Goal: Communication & Community: Share content

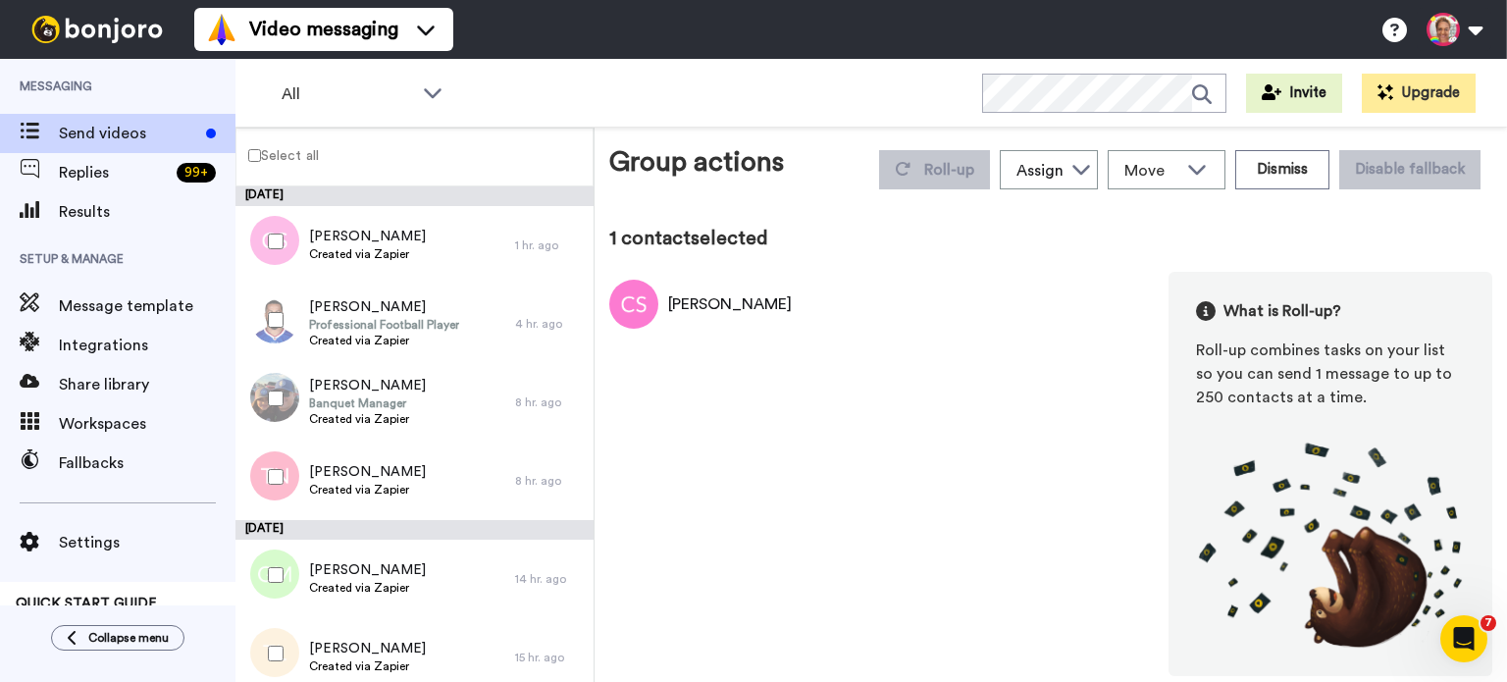
click at [269, 384] on div at bounding box center [271, 398] width 71 height 69
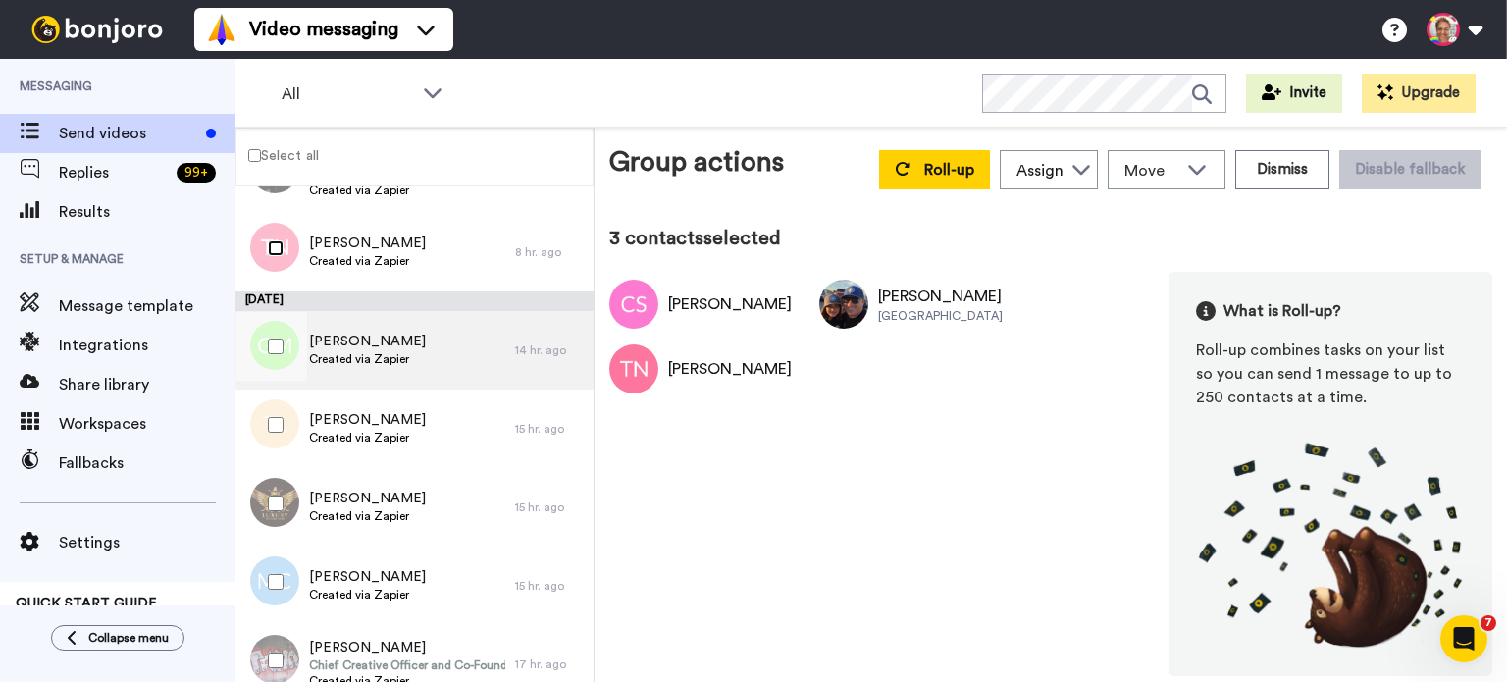
scroll to position [261, 0]
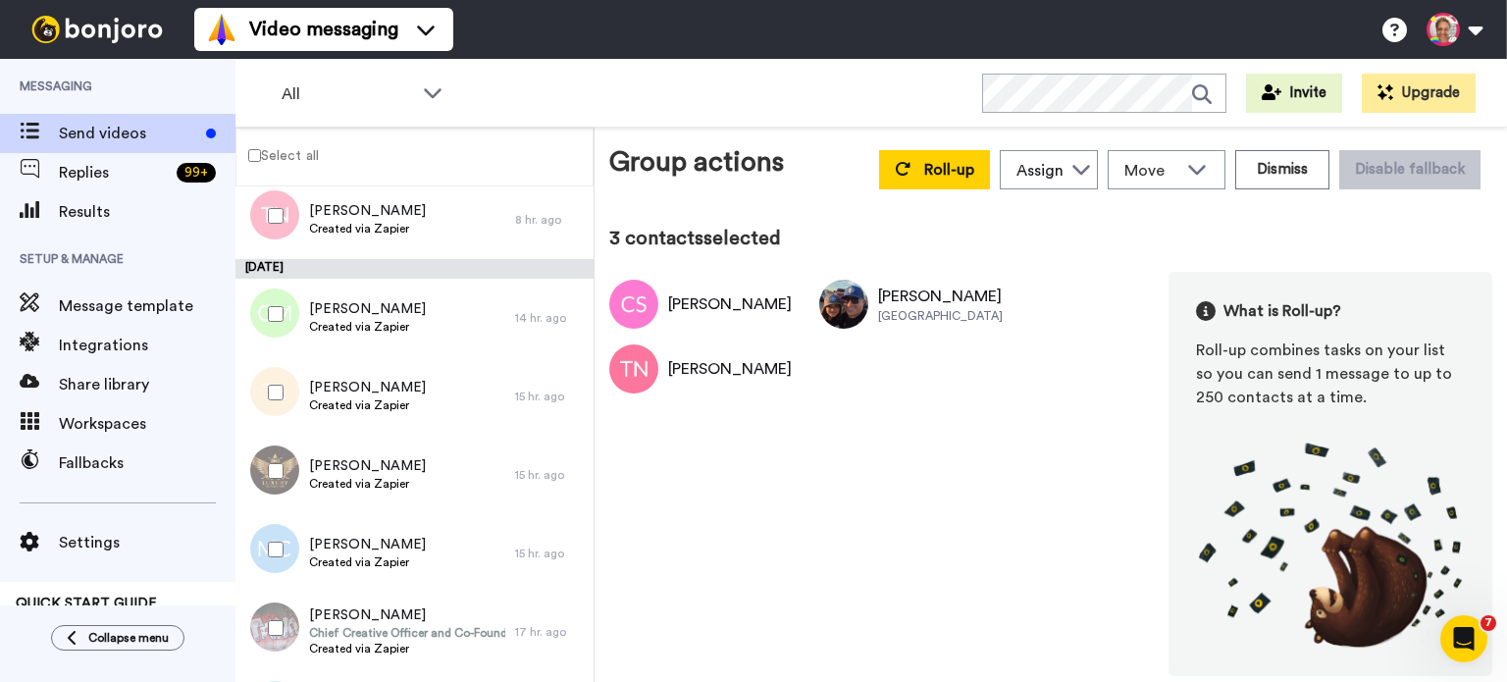
click at [284, 389] on div at bounding box center [271, 392] width 71 height 69
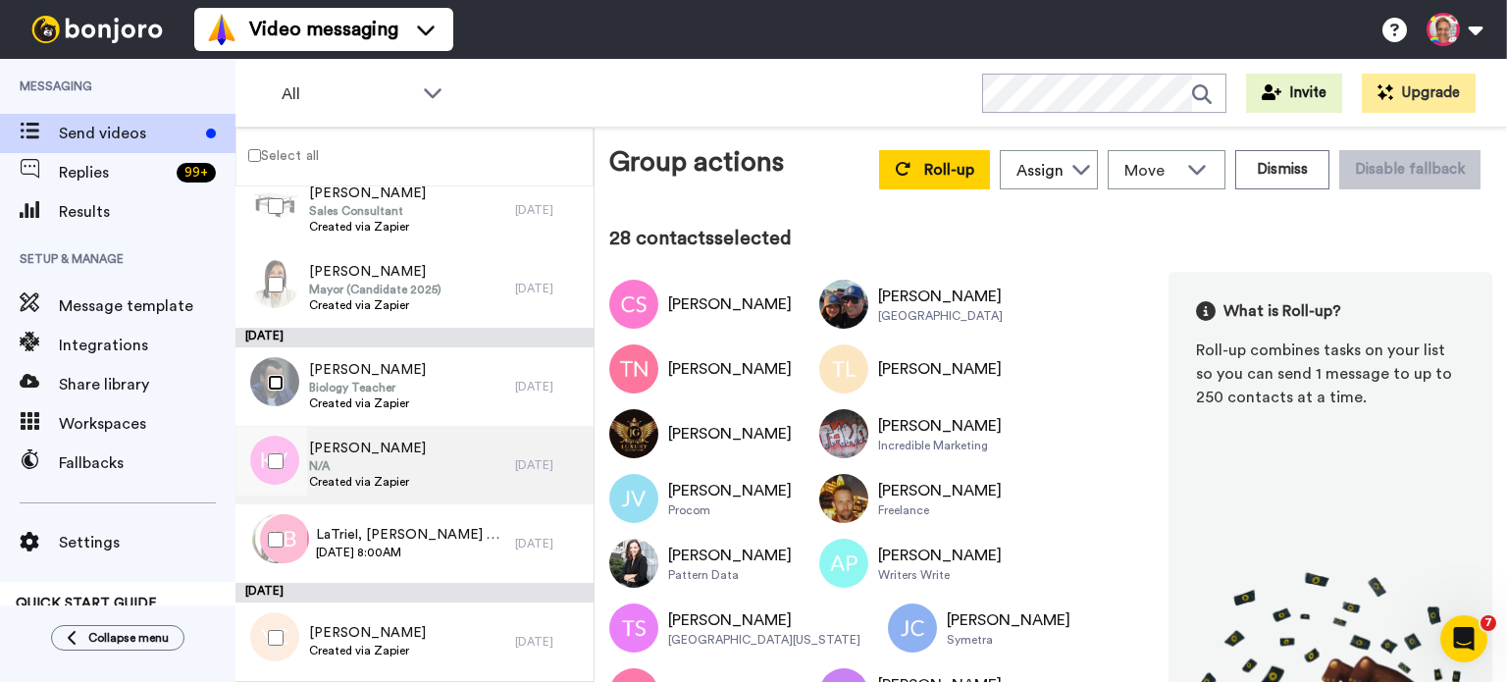
scroll to position [3115, 0]
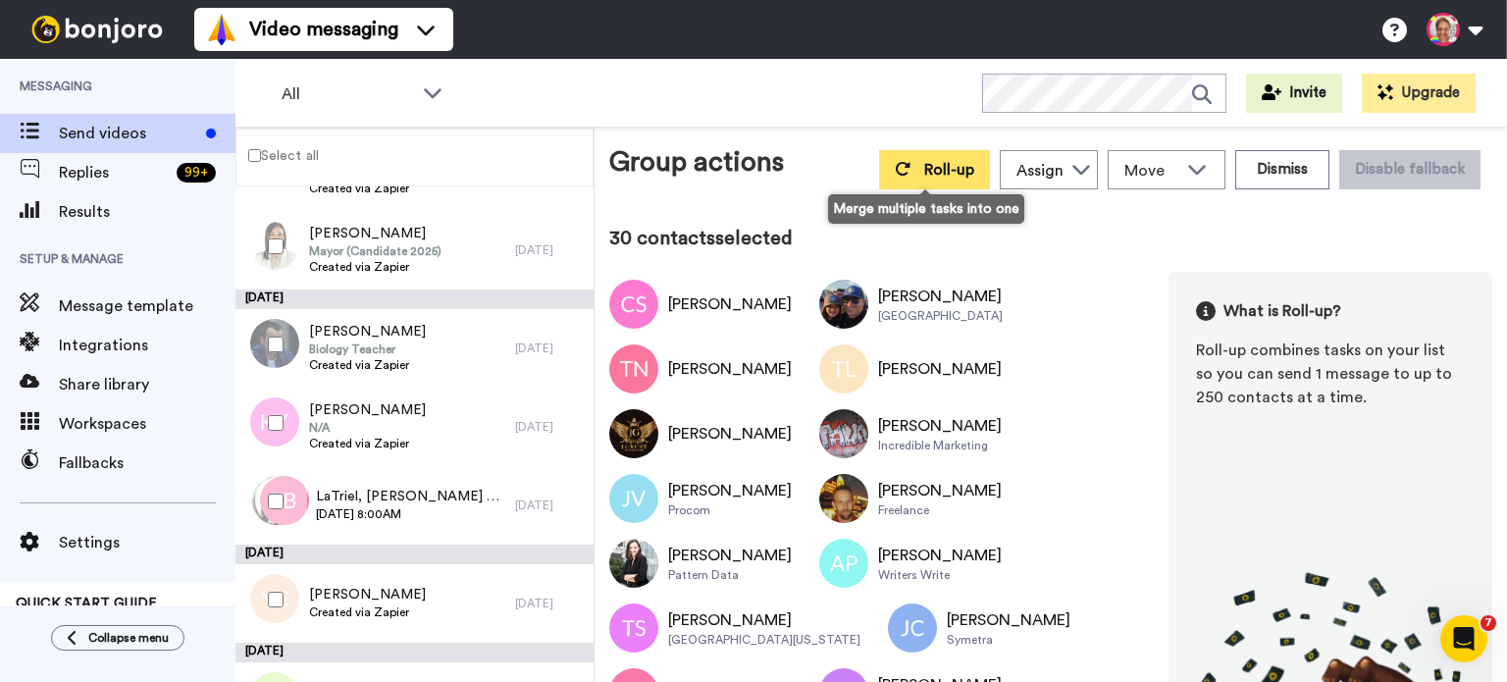
click at [899, 172] on icon at bounding box center [903, 169] width 16 height 16
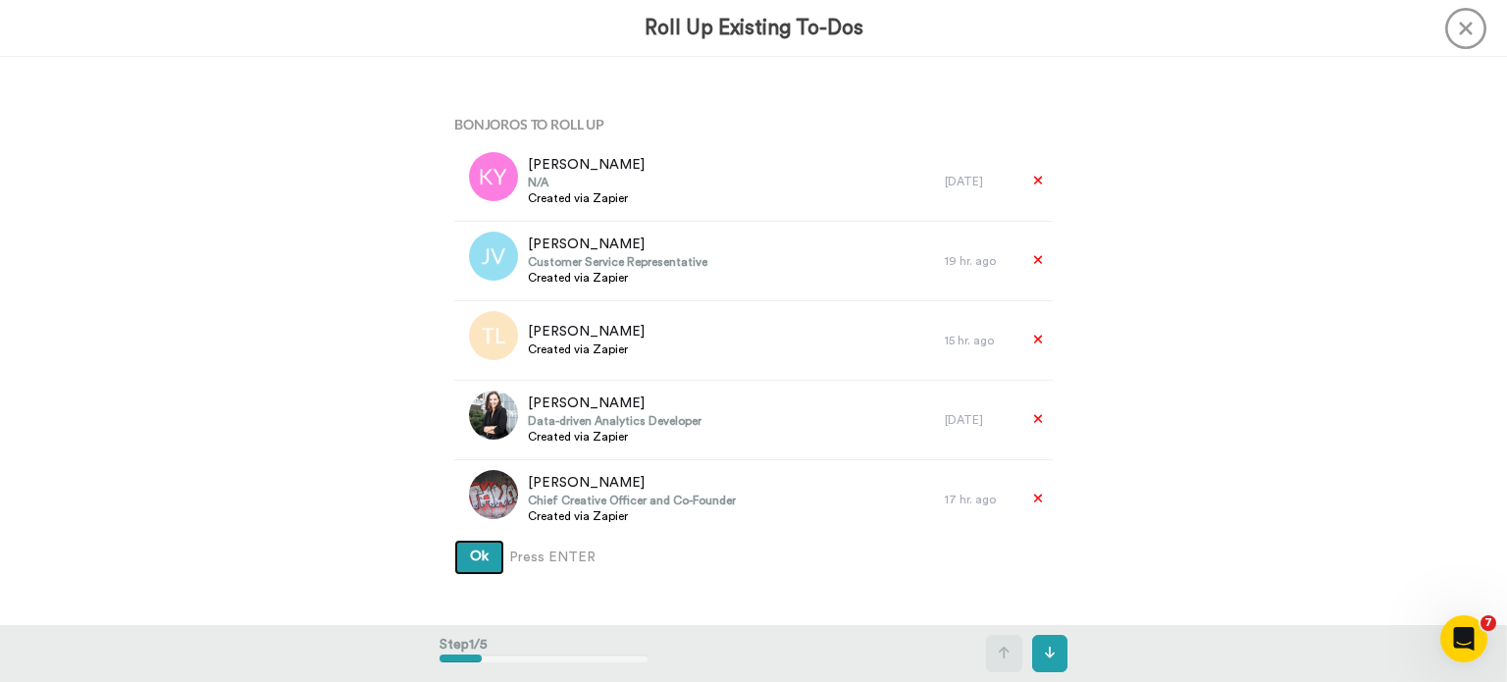
click at [470, 559] on span "Ok" at bounding box center [479, 556] width 19 height 14
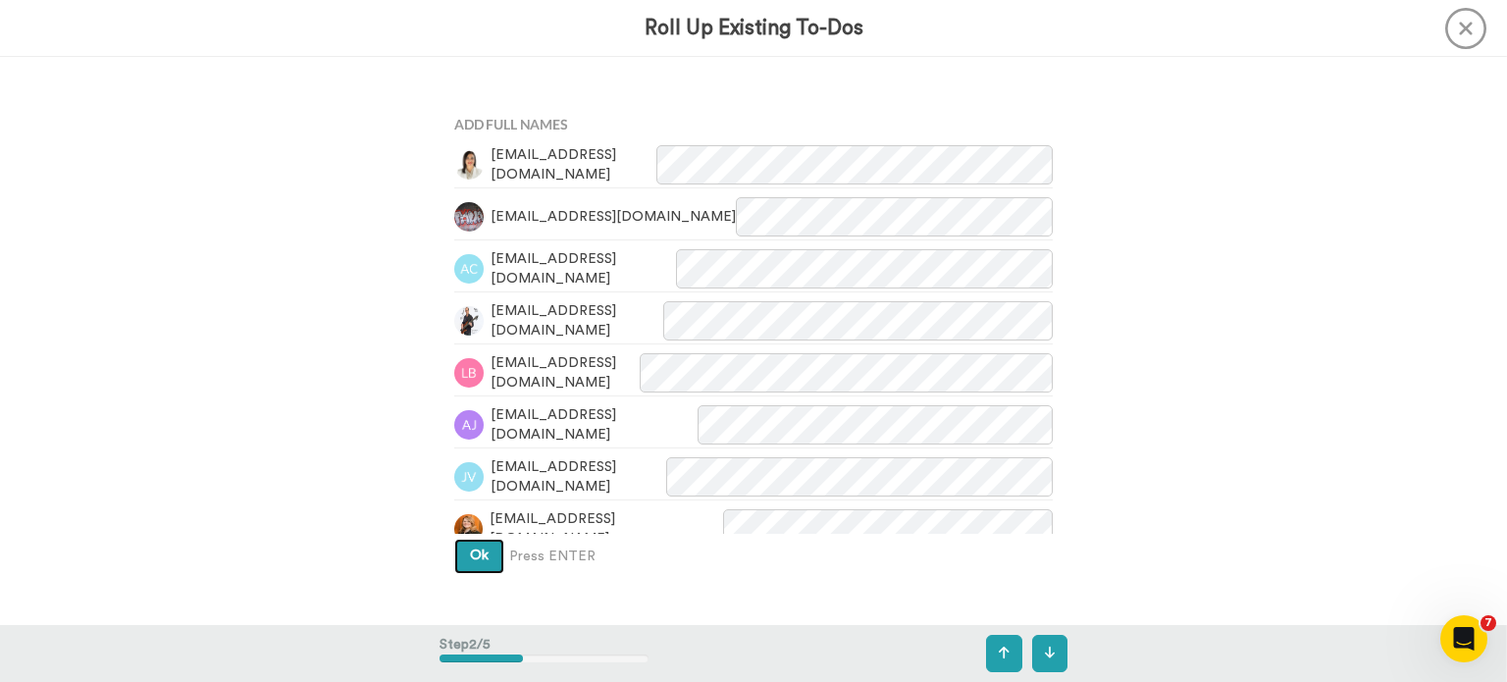
click at [475, 540] on button "Ok" at bounding box center [479, 556] width 50 height 35
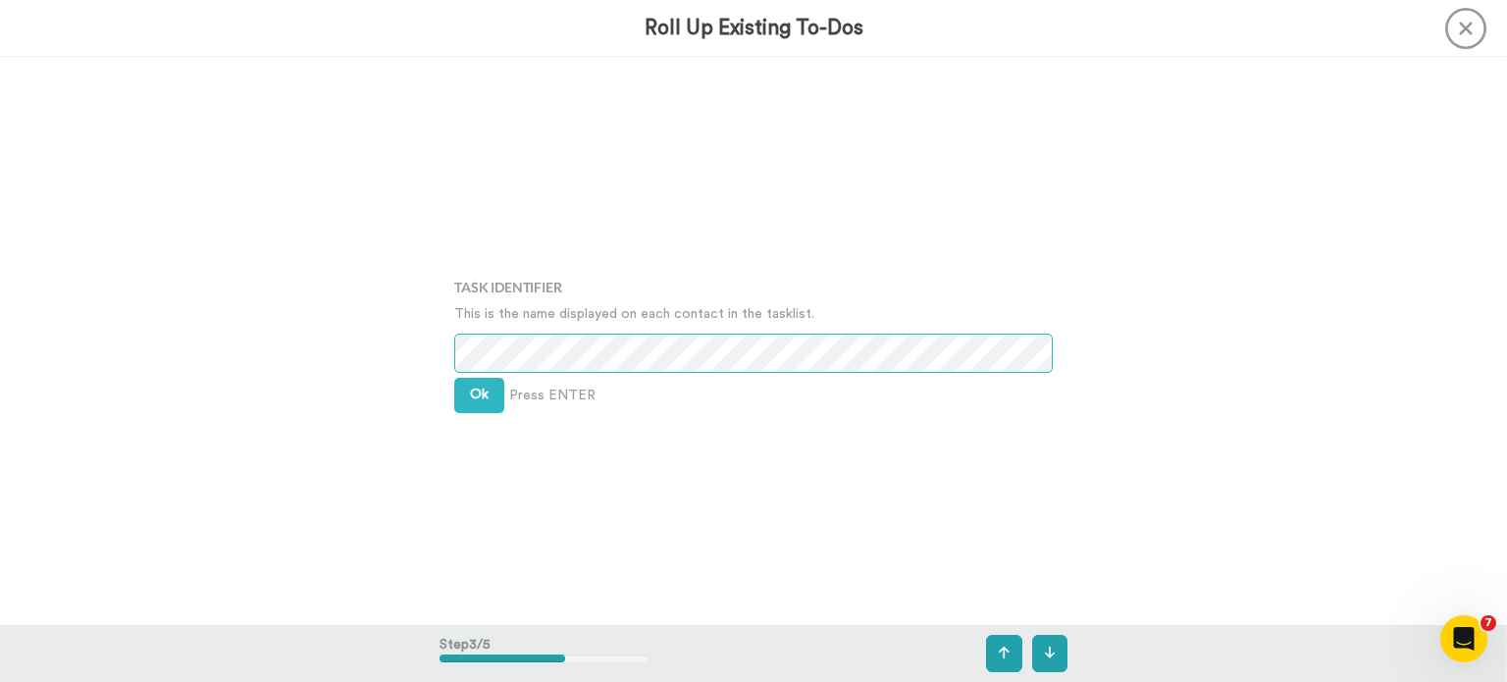
scroll to position [1136, 0]
click at [479, 398] on span "Ok" at bounding box center [479, 393] width 19 height 14
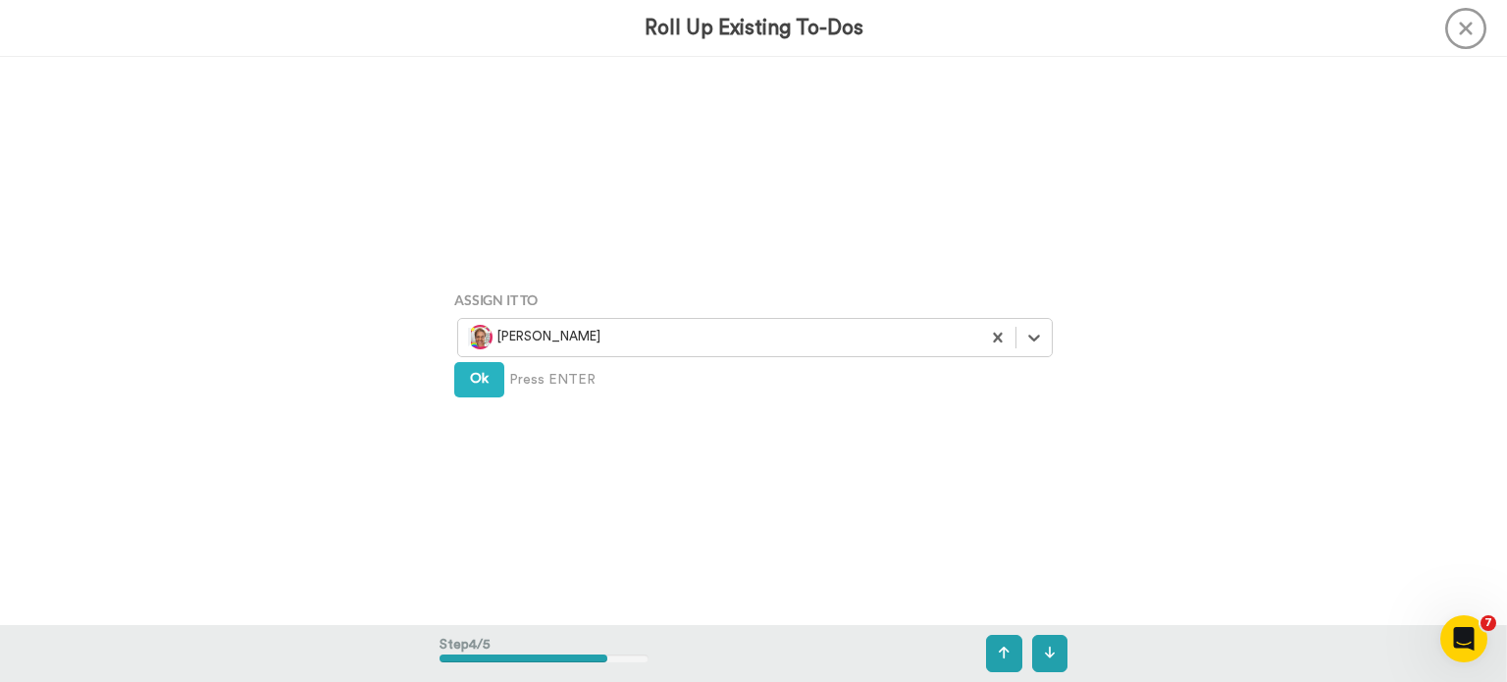
click at [479, 398] on div "Assign It To option Rhonda Giraudy, selected. Select is focused ,type to refine…" at bounding box center [754, 340] width 628 height 341
click at [479, 384] on span "Ok" at bounding box center [479, 379] width 19 height 14
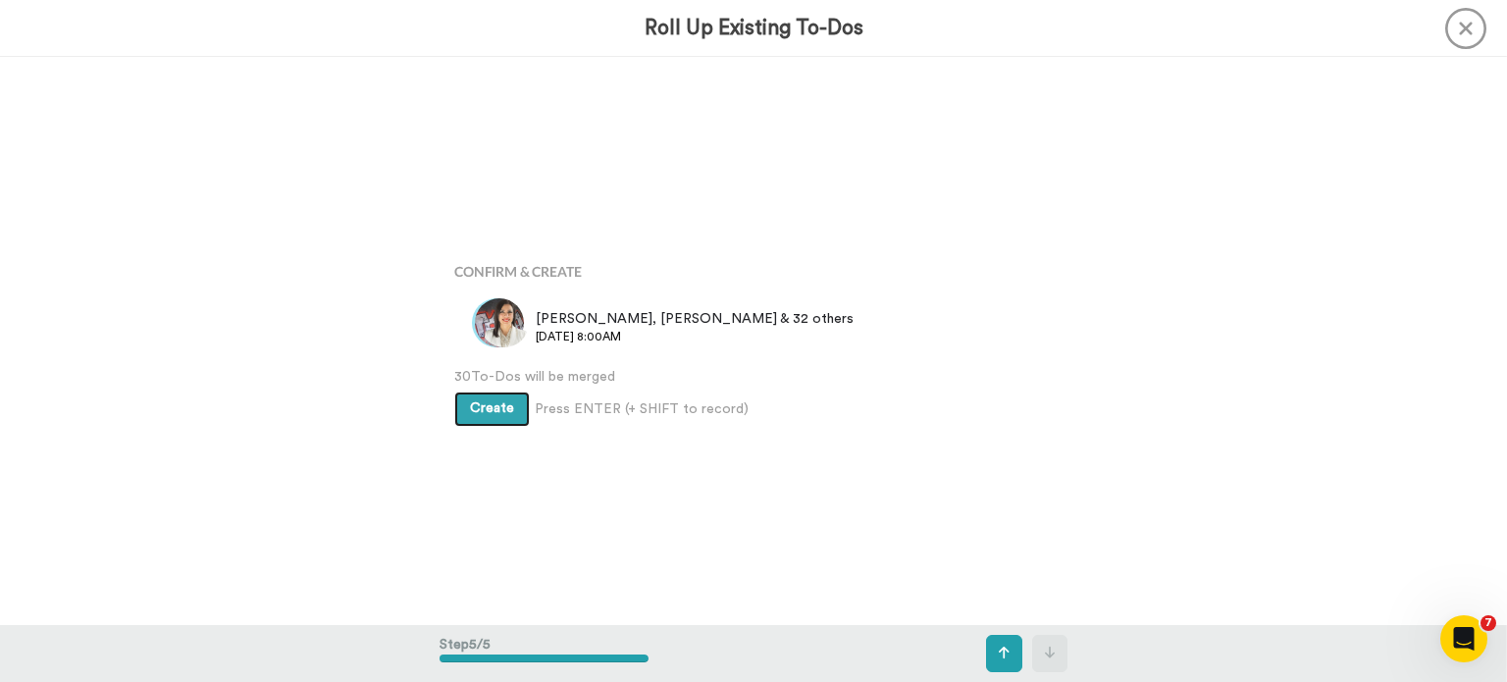
scroll to position [2270, 0]
click at [479, 408] on span "Create" at bounding box center [492, 408] width 44 height 14
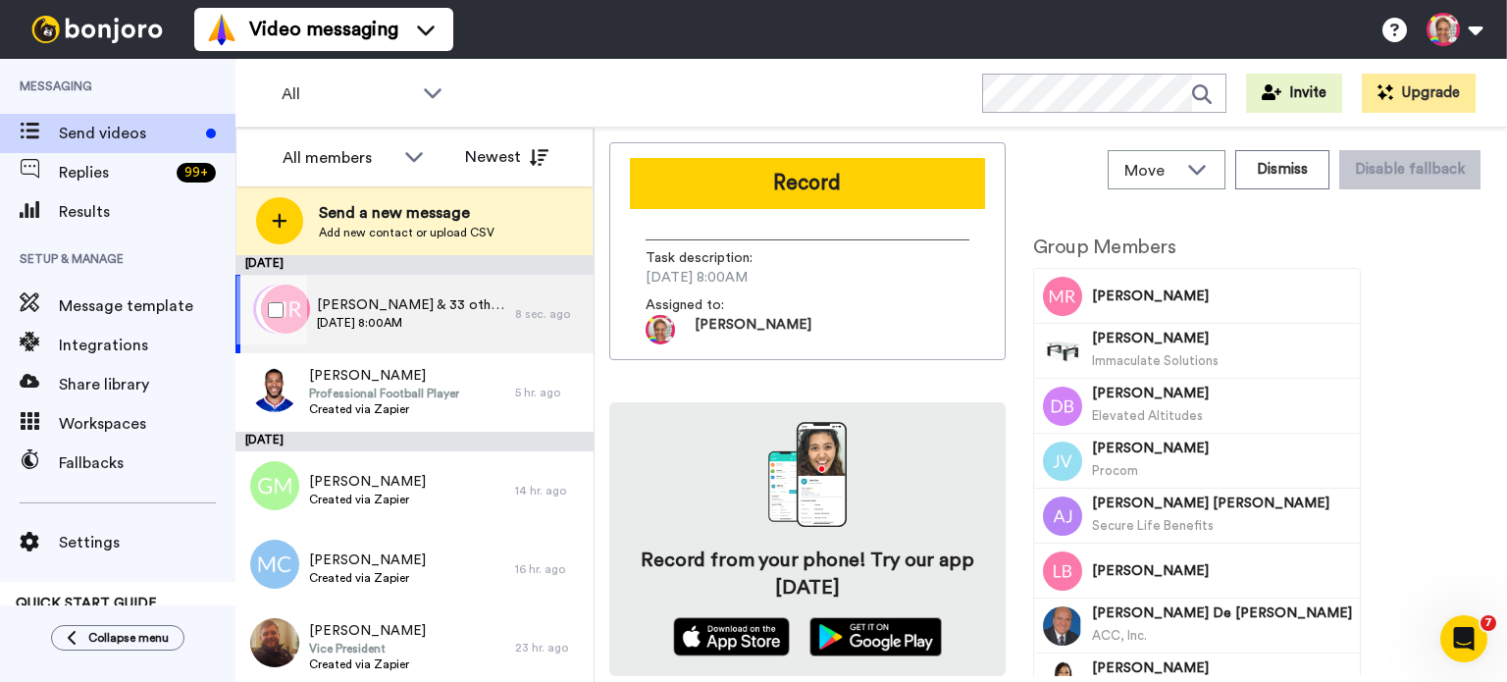
click at [500, 322] on div "Michael, Jamar & 33 others Mon, Aug 11th 2025 @ 8:00AM 8 sec. ago" at bounding box center [414, 314] width 358 height 78
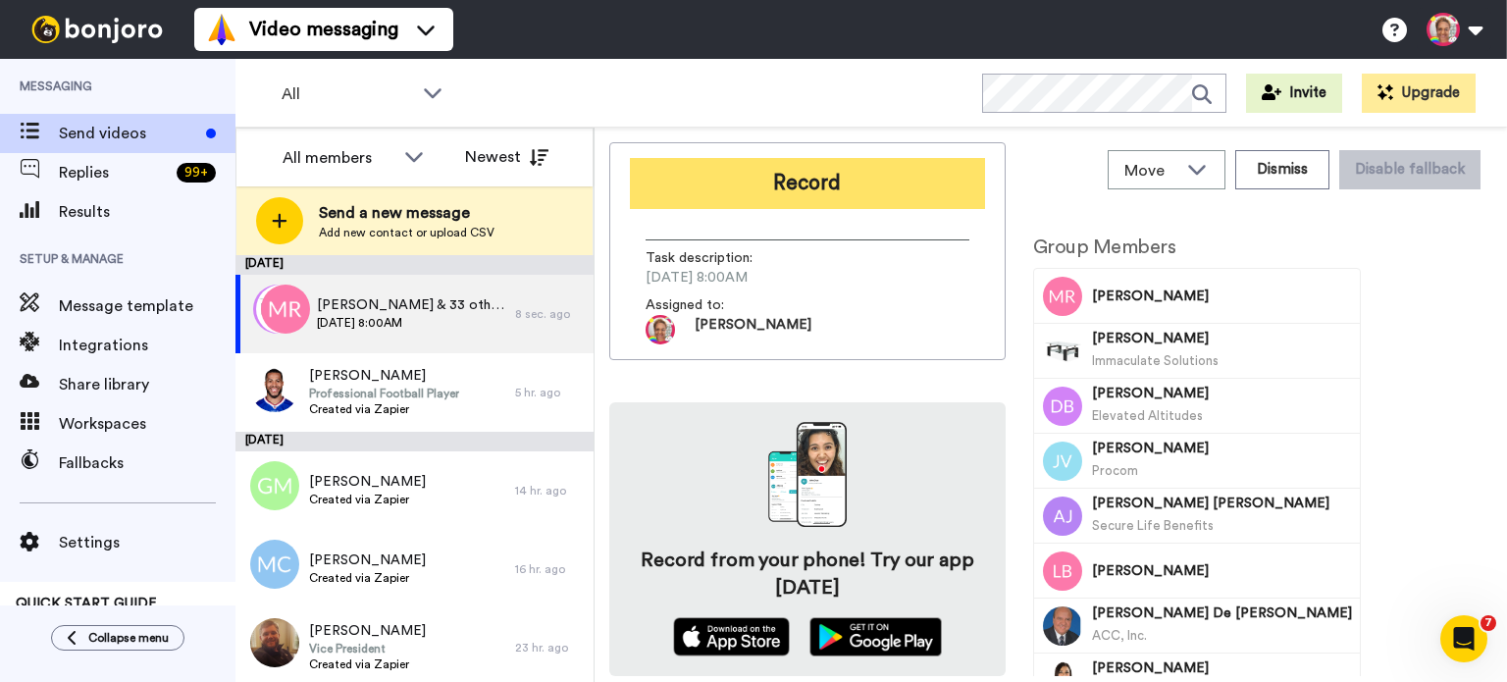
click at [759, 182] on button "Record" at bounding box center [807, 183] width 355 height 51
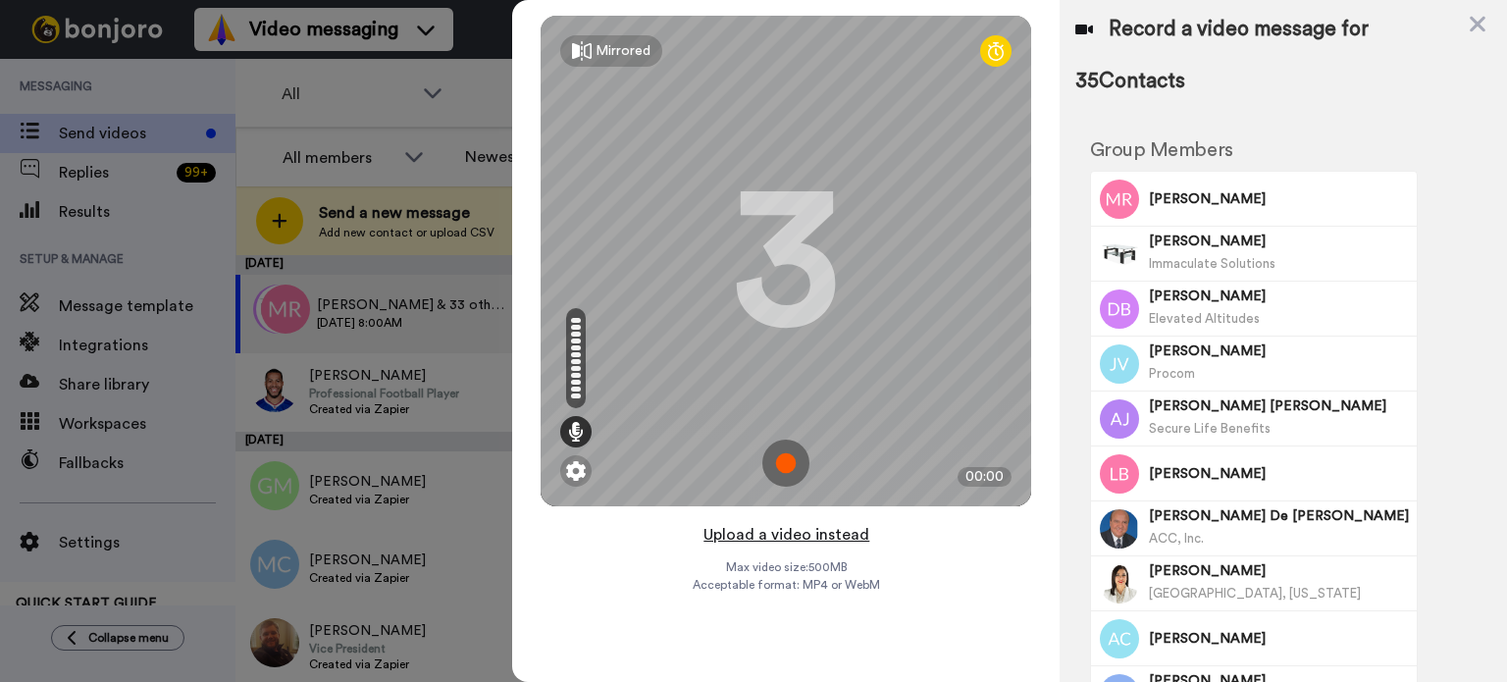
click at [805, 534] on button "Upload a video instead" at bounding box center [787, 535] width 178 height 26
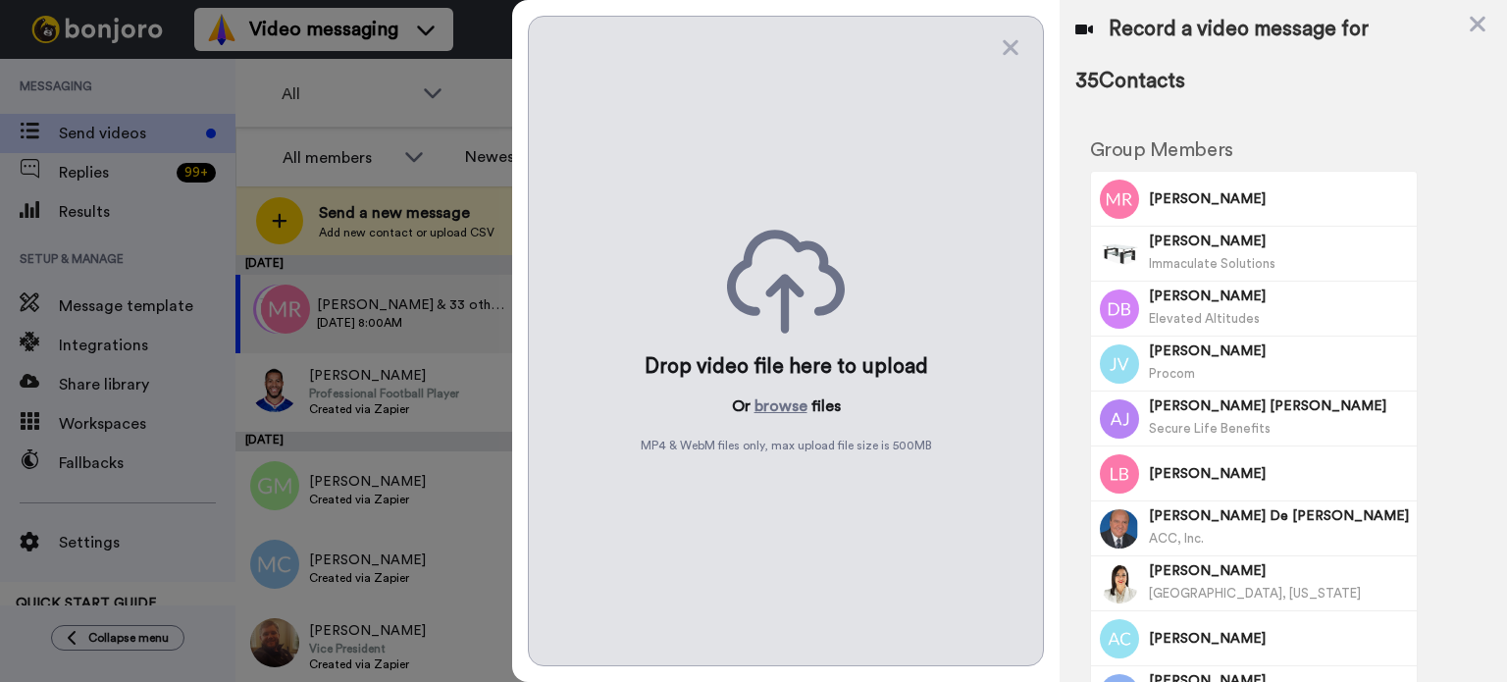
click at [797, 419] on div "Drop video file here to upload Or browse files MP4 & WebM files only, max uploa…" at bounding box center [786, 341] width 516 height 651
click at [788, 403] on button "browse" at bounding box center [781, 406] width 53 height 24
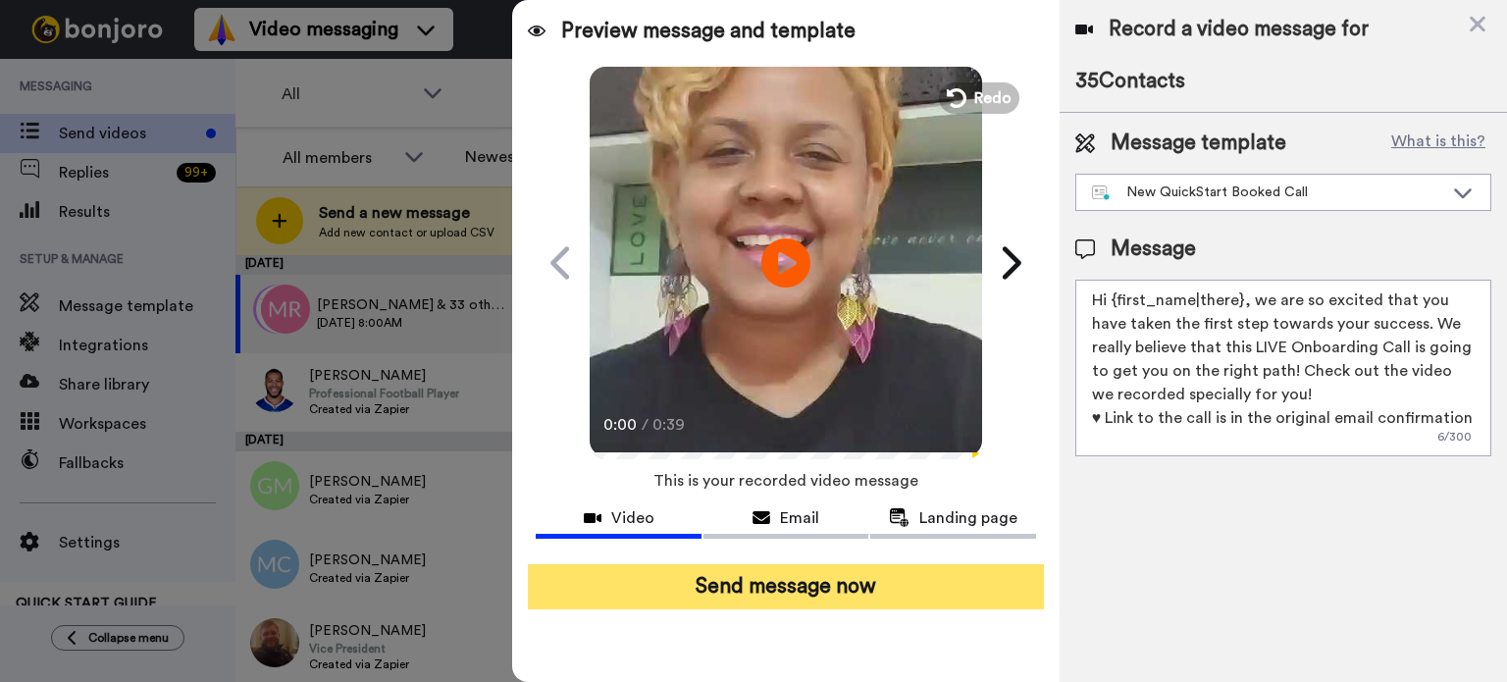
click at [743, 597] on button "Send message now" at bounding box center [786, 586] width 516 height 45
